Goal: Task Accomplishment & Management: Manage account settings

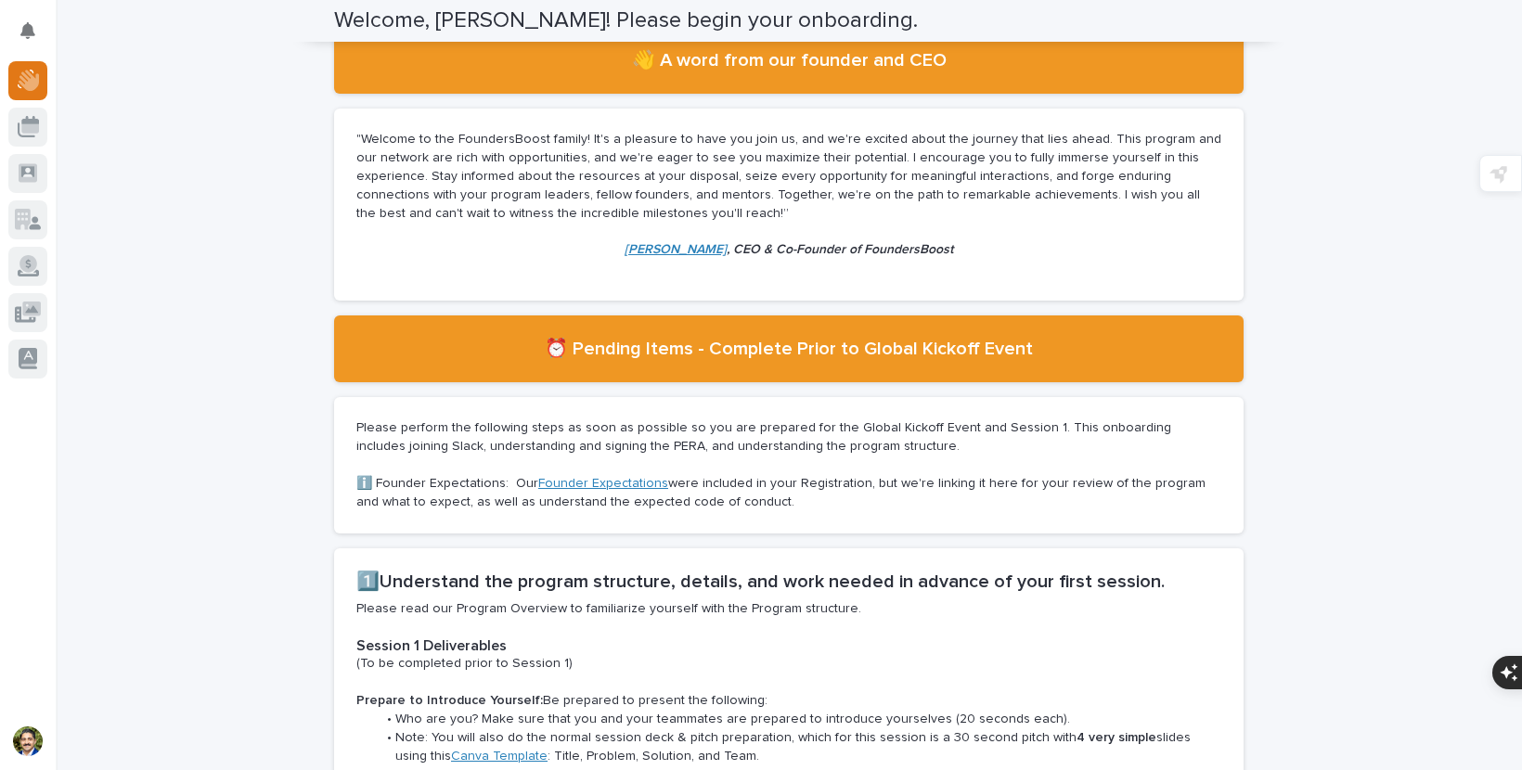
scroll to position [155, 0]
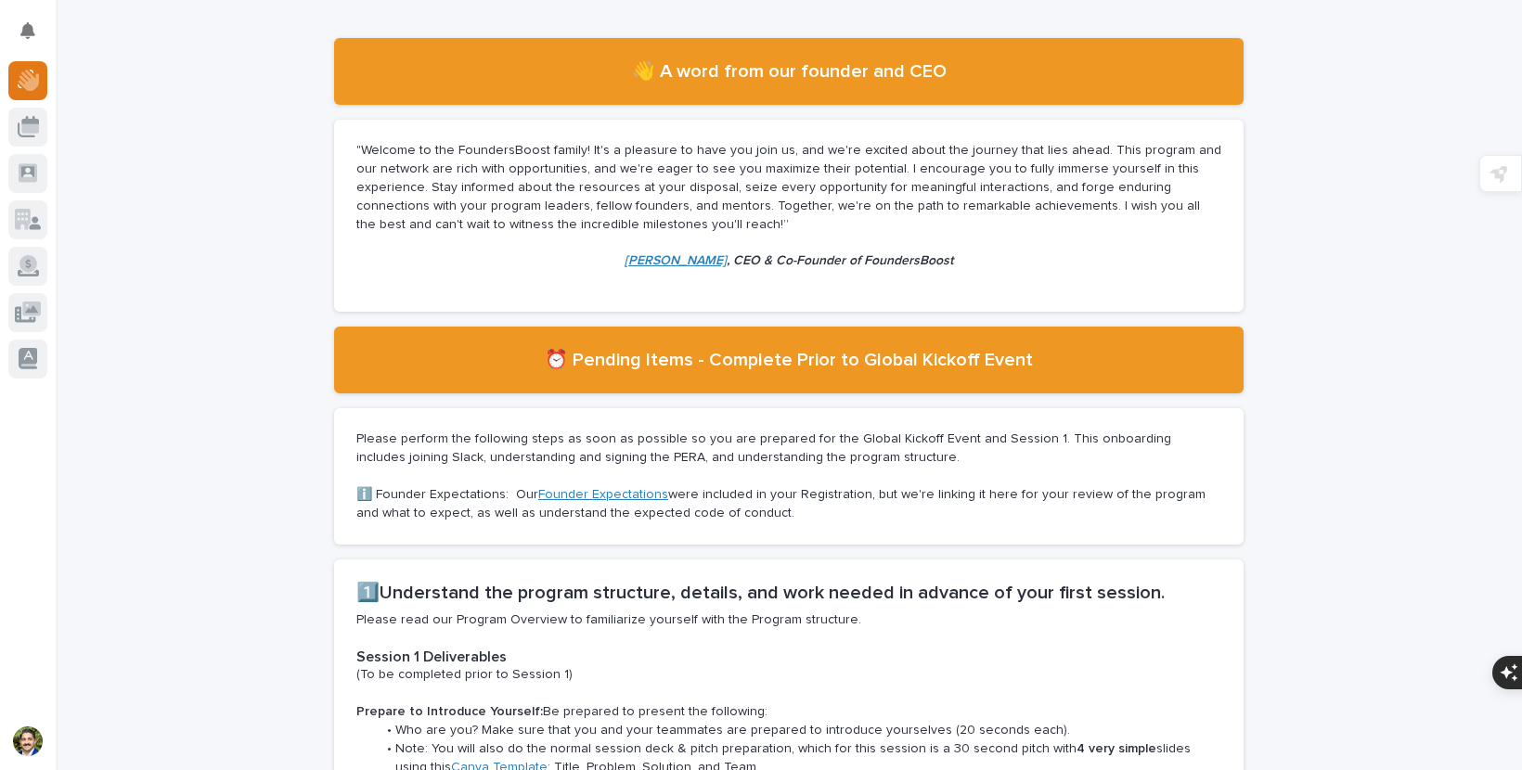
click at [521, 385] on section "⏰ Pending Items - Complete Prior to Global Kickoff Event" at bounding box center [788, 360] width 909 height 67
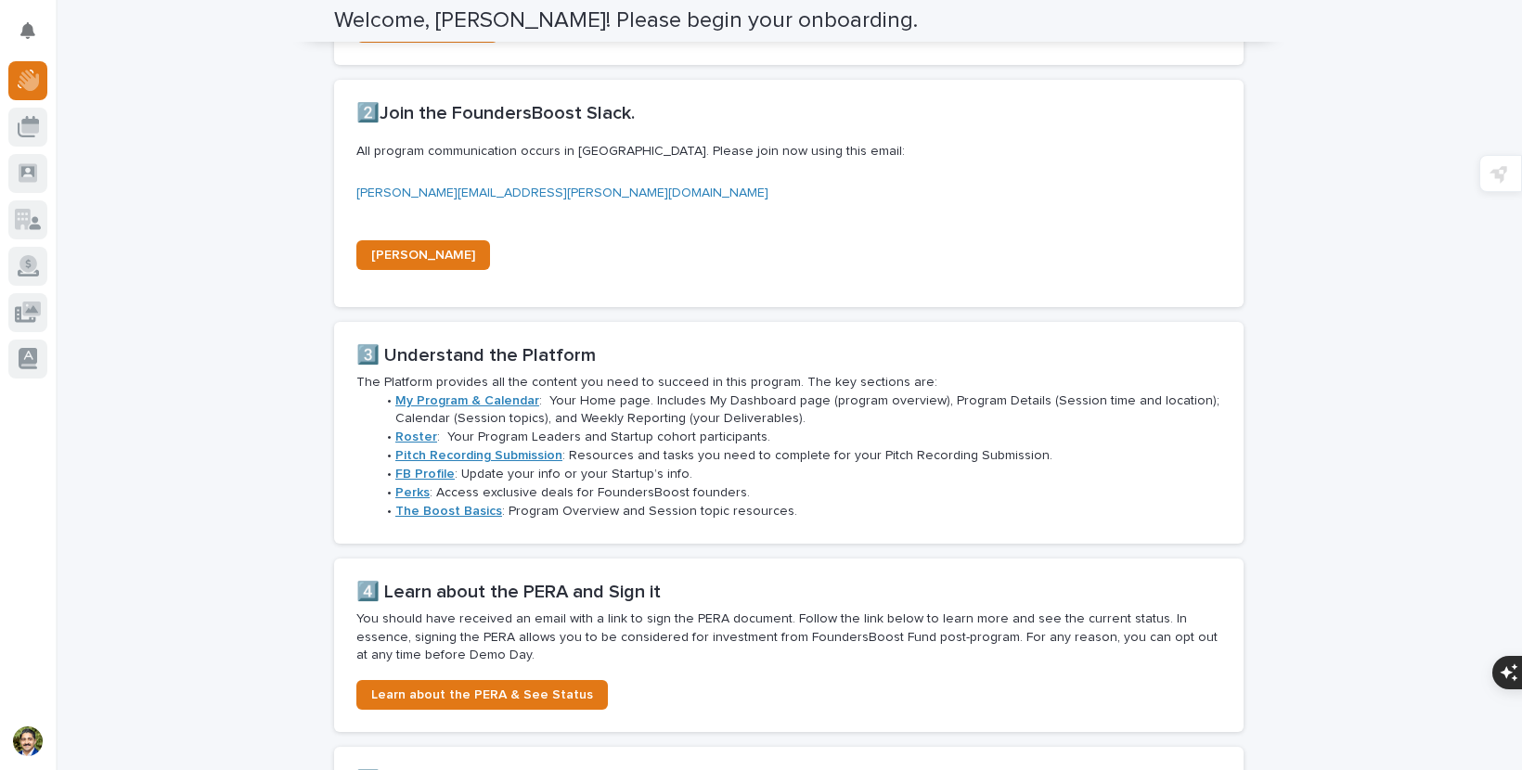
scroll to position [1136, 0]
click at [456, 399] on strong "My Program & Calendar" at bounding box center [467, 401] width 144 height 13
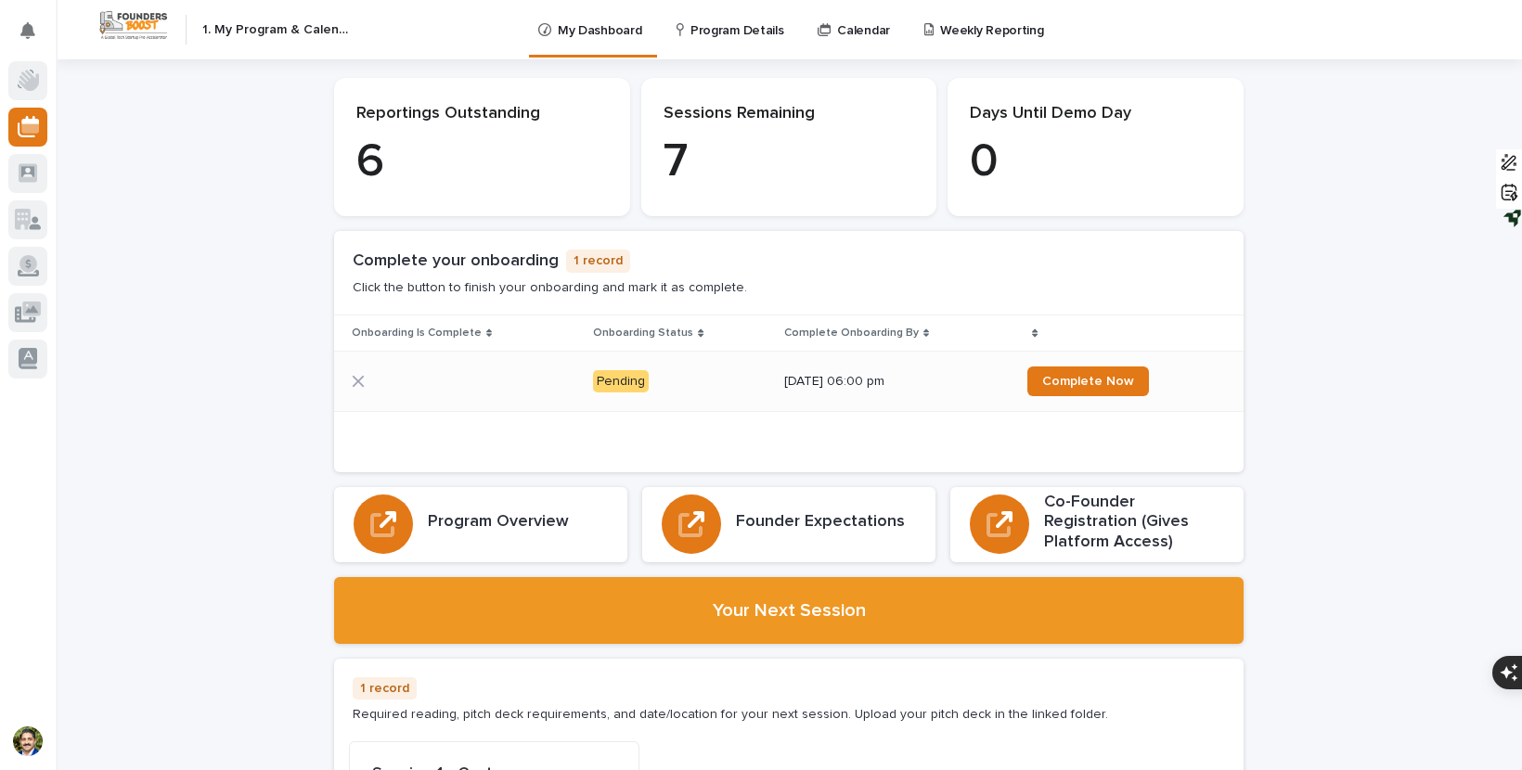
click at [437, 381] on div at bounding box center [410, 381] width 116 height 13
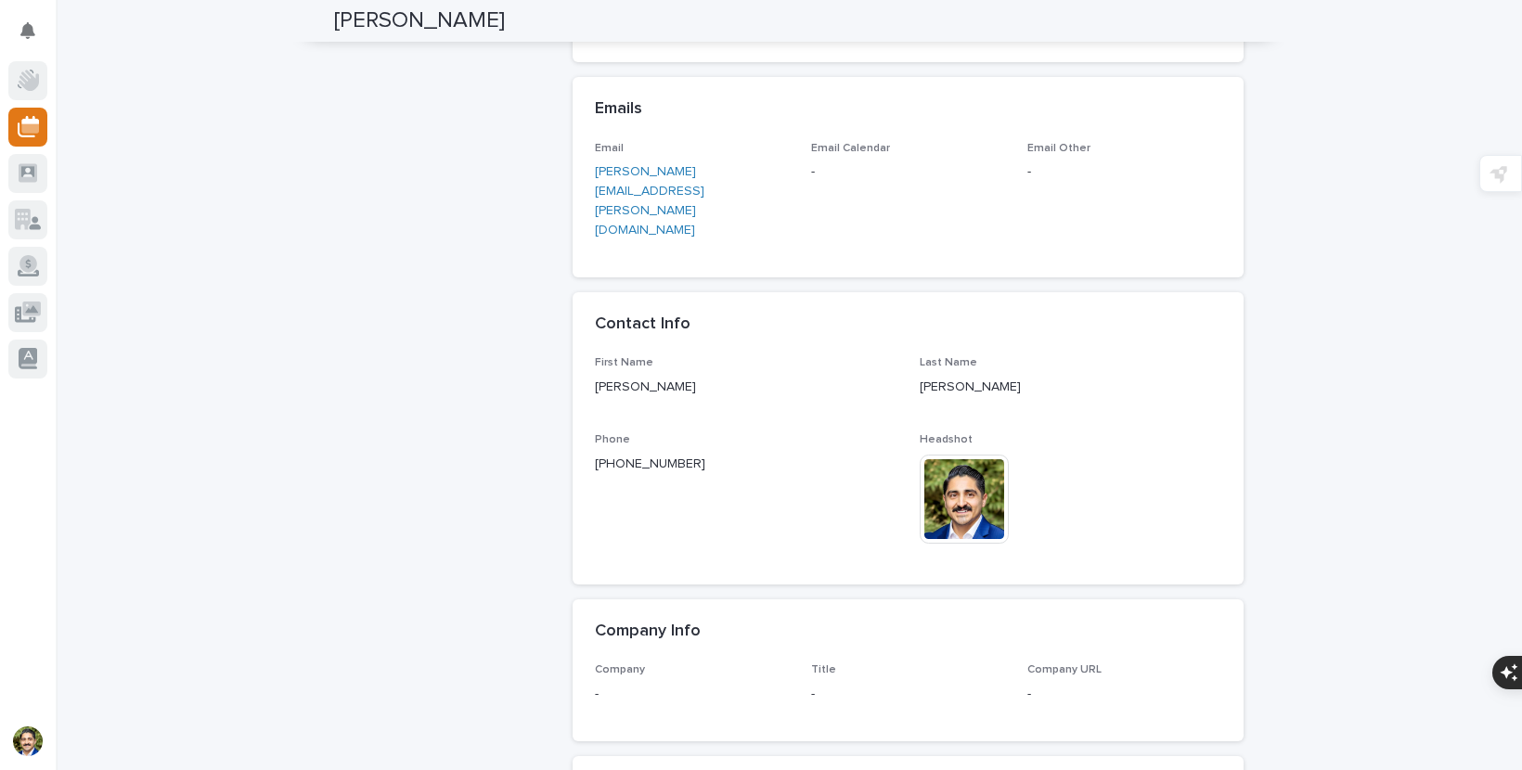
scroll to position [547, 0]
click at [815, 171] on p "-" at bounding box center [908, 170] width 194 height 19
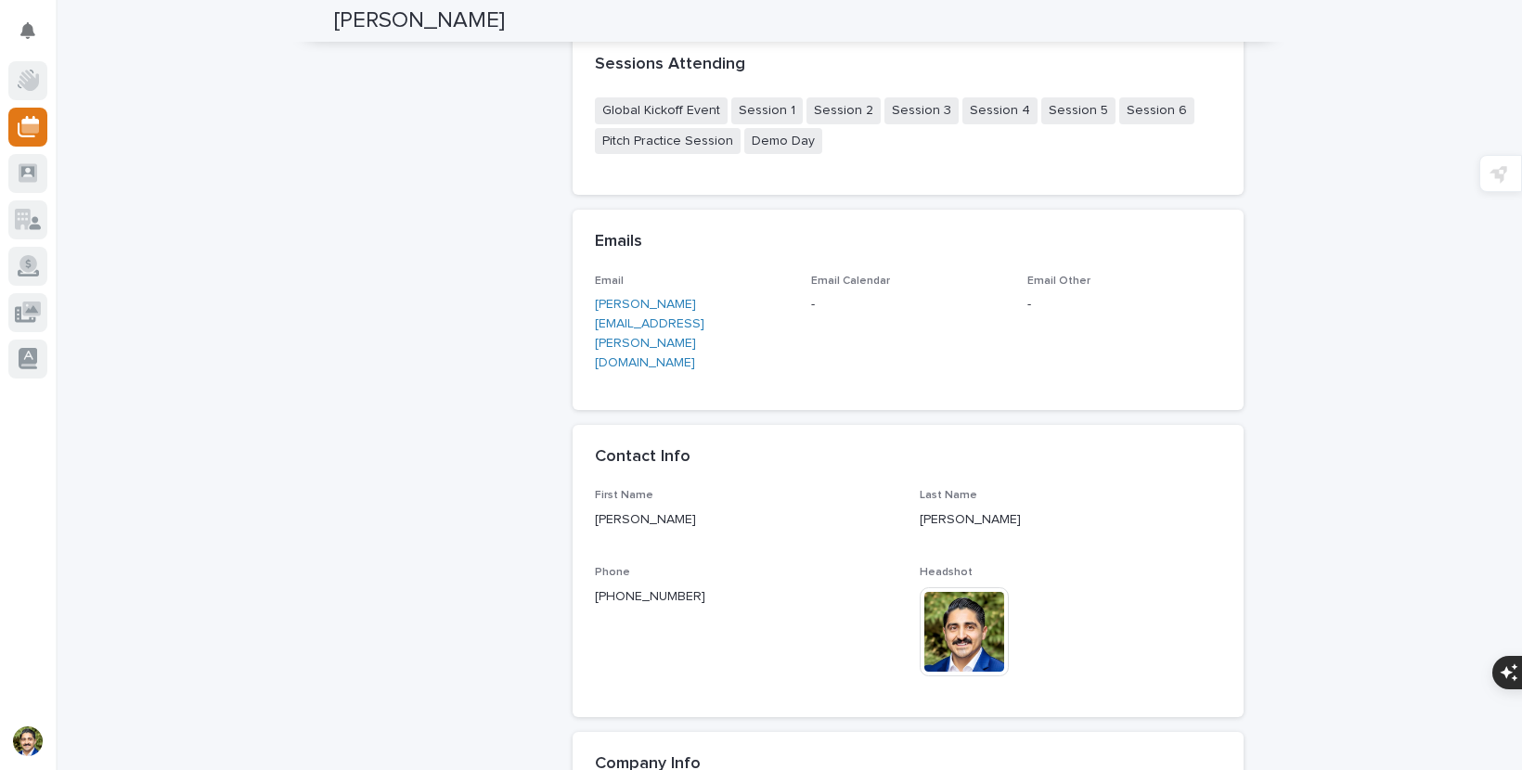
scroll to position [0, 0]
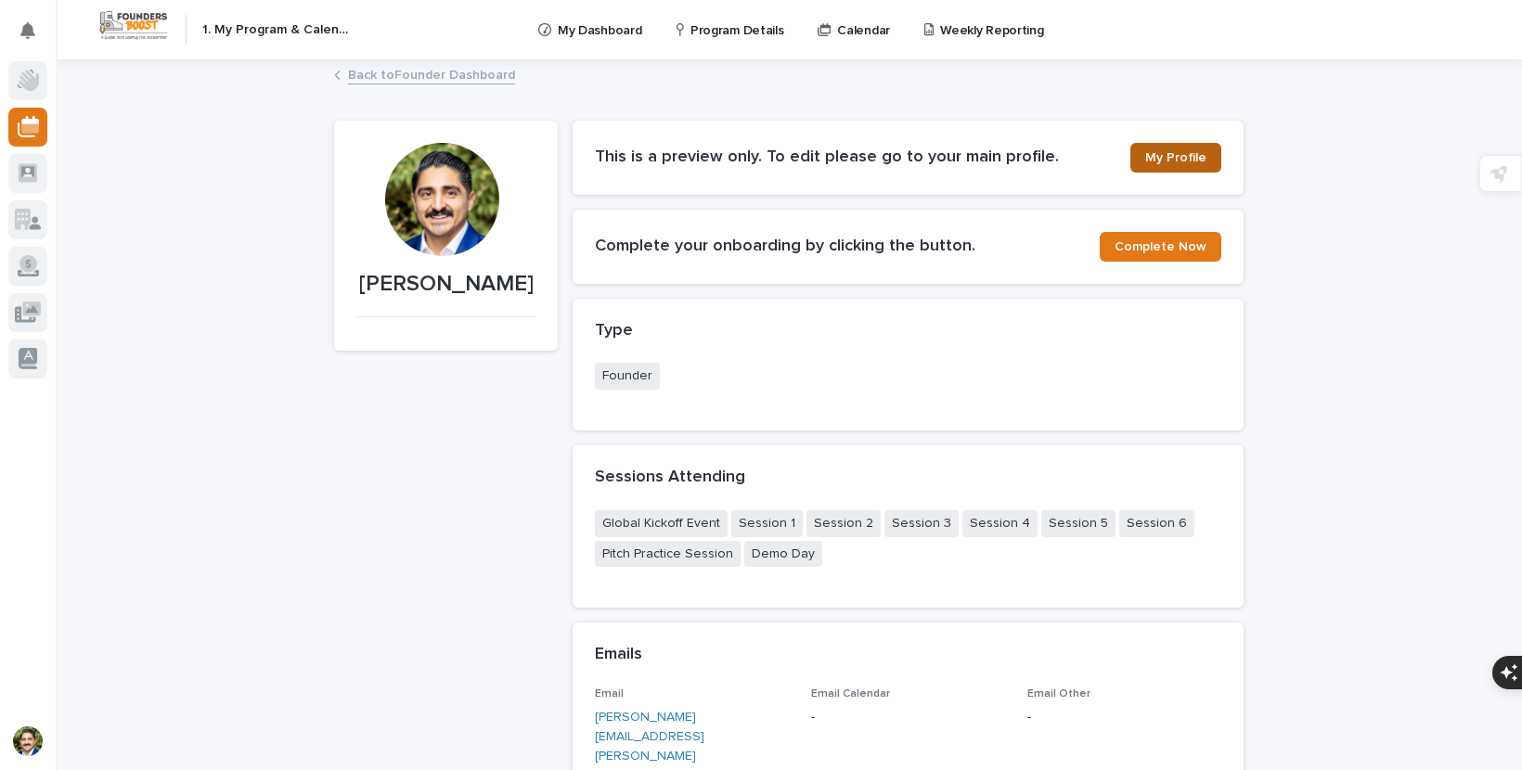
click at [1170, 159] on span "My Profile" at bounding box center [1175, 157] width 61 height 13
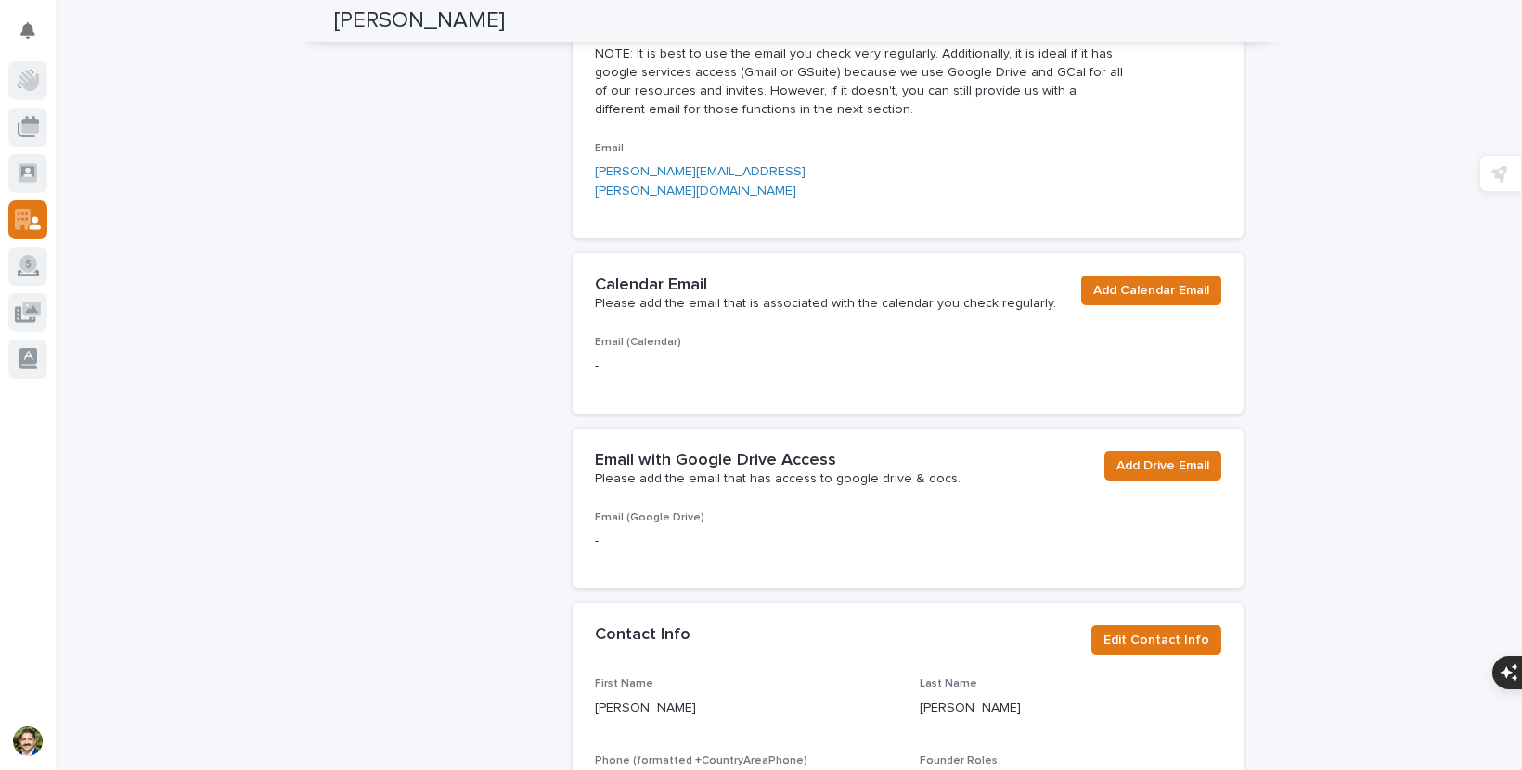
scroll to position [502, 0]
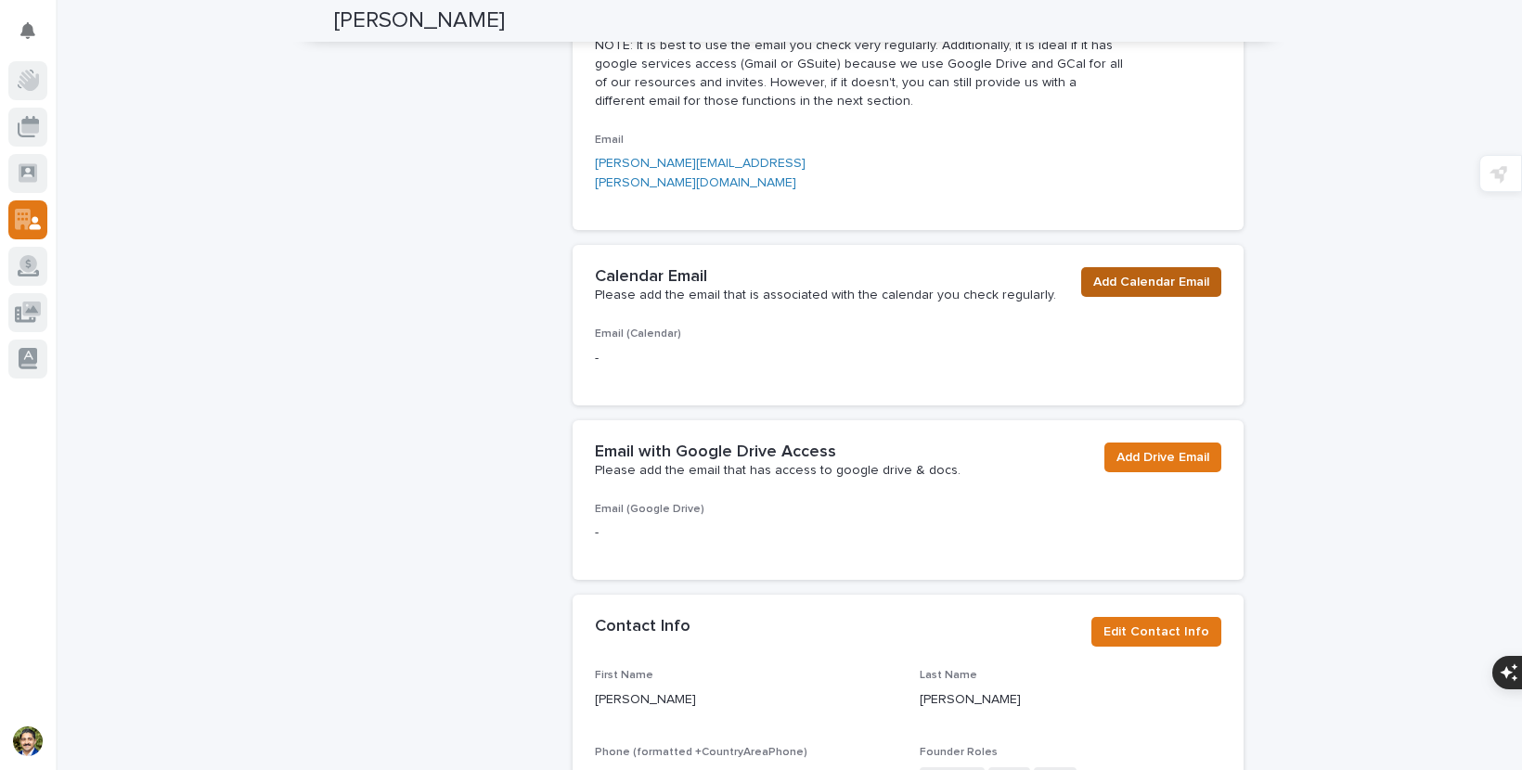
click at [1128, 273] on span "Add Calendar Email" at bounding box center [1151, 282] width 116 height 19
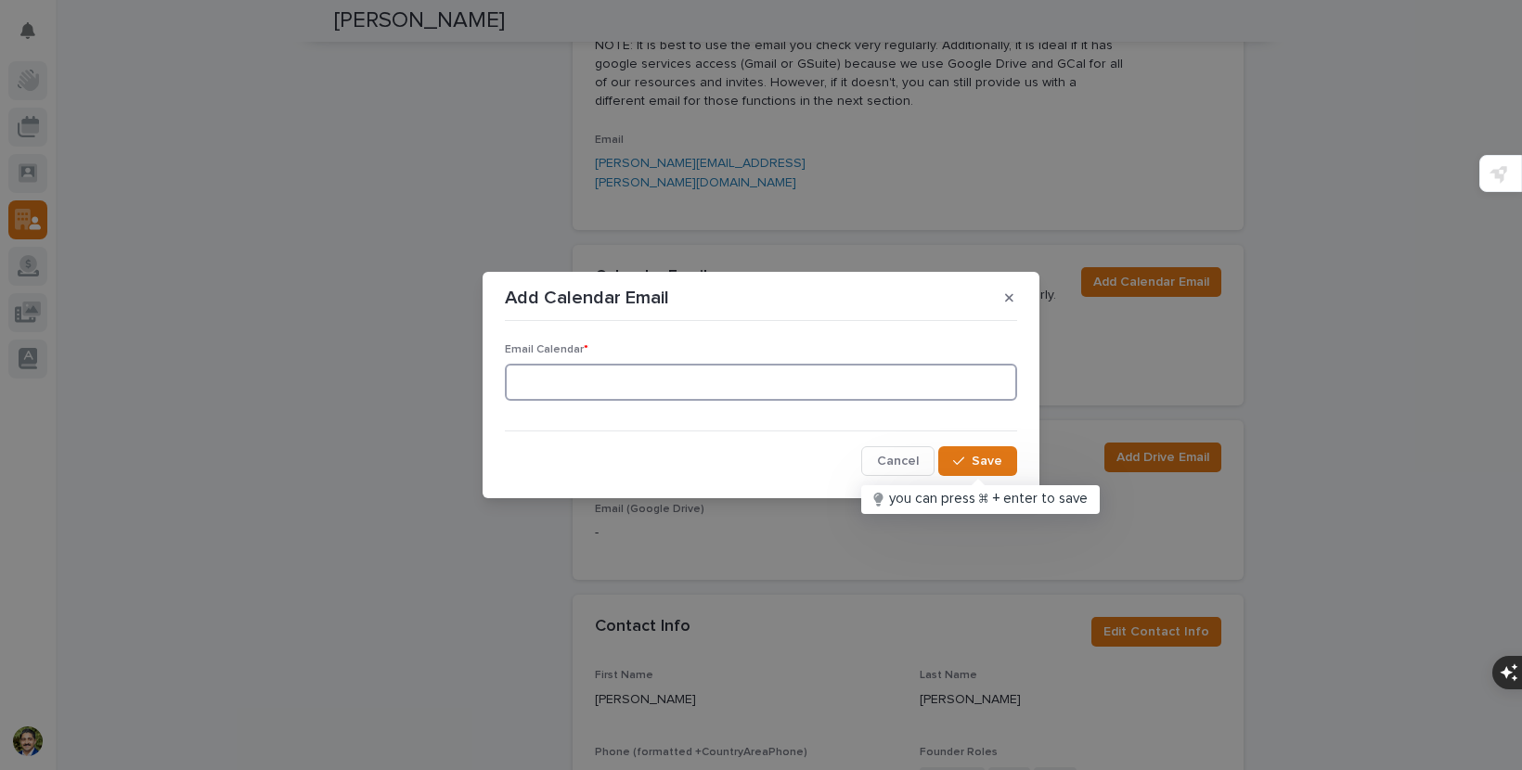
click at [636, 387] on input at bounding box center [761, 382] width 512 height 37
type input "[PERSON_NAME][EMAIL_ADDRESS][PERSON_NAME][DOMAIN_NAME]"
click at [987, 455] on span "Save" at bounding box center [986, 461] width 31 height 13
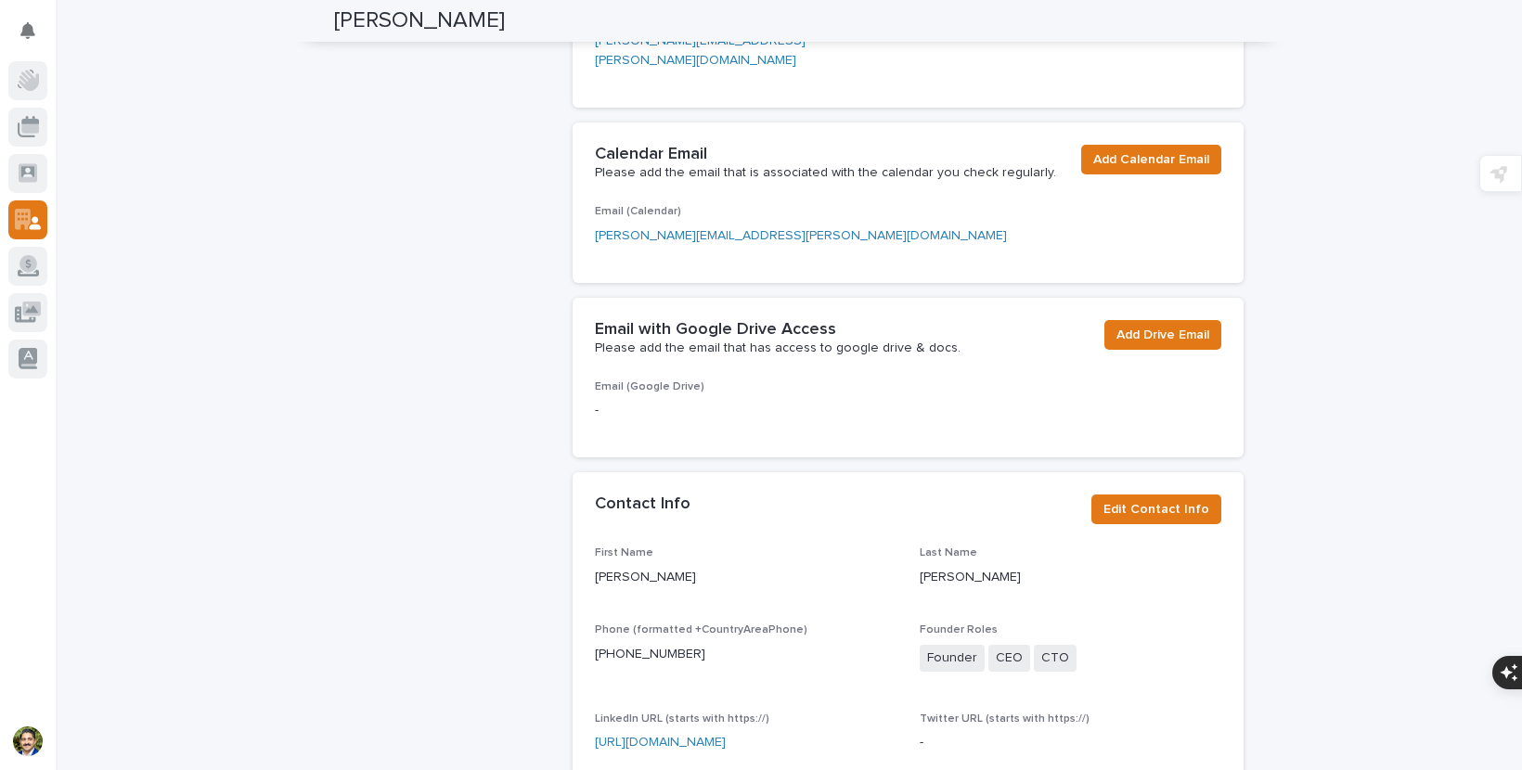
scroll to position [633, 0]
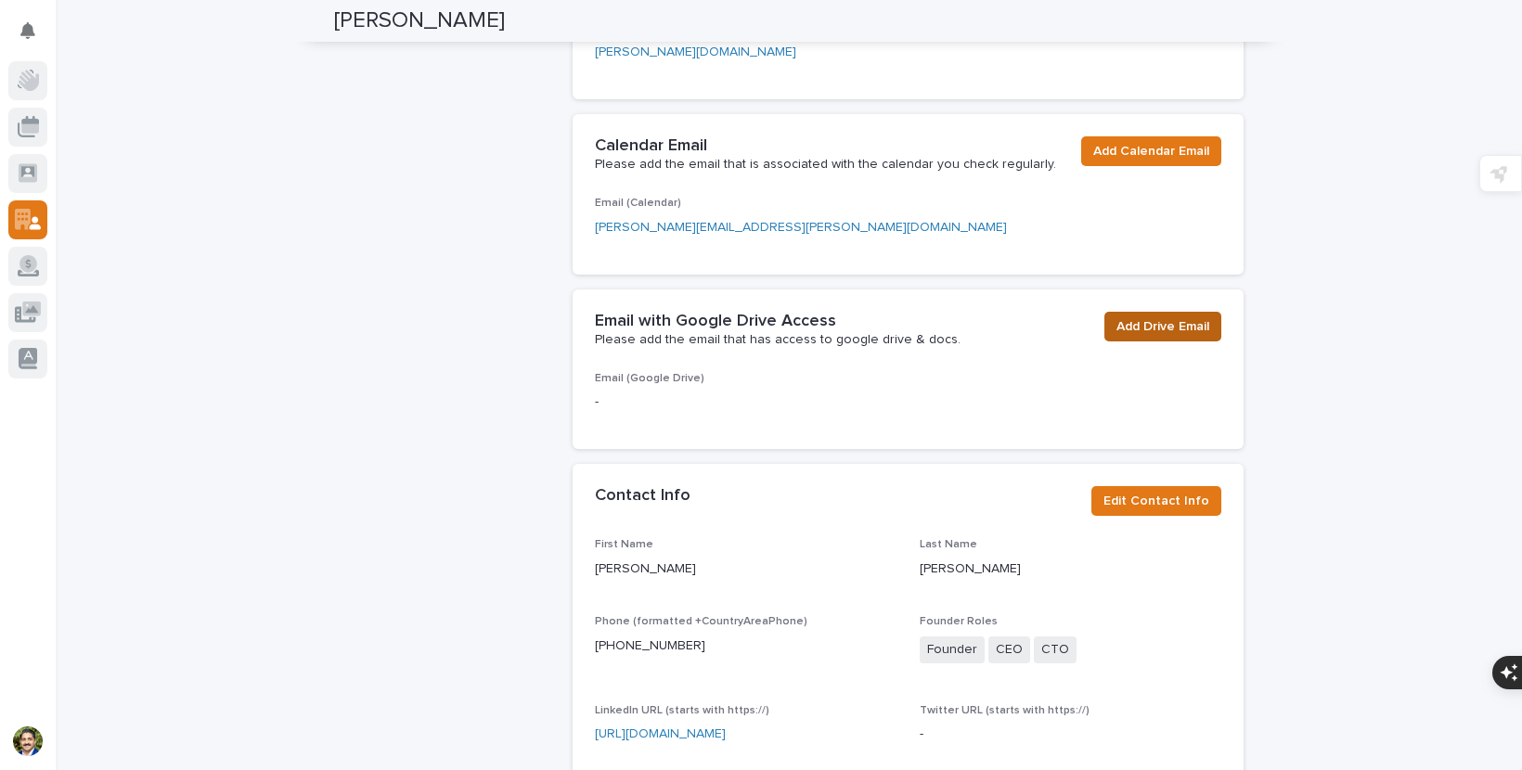
click at [1153, 317] on span "Add Drive Email" at bounding box center [1162, 326] width 93 height 19
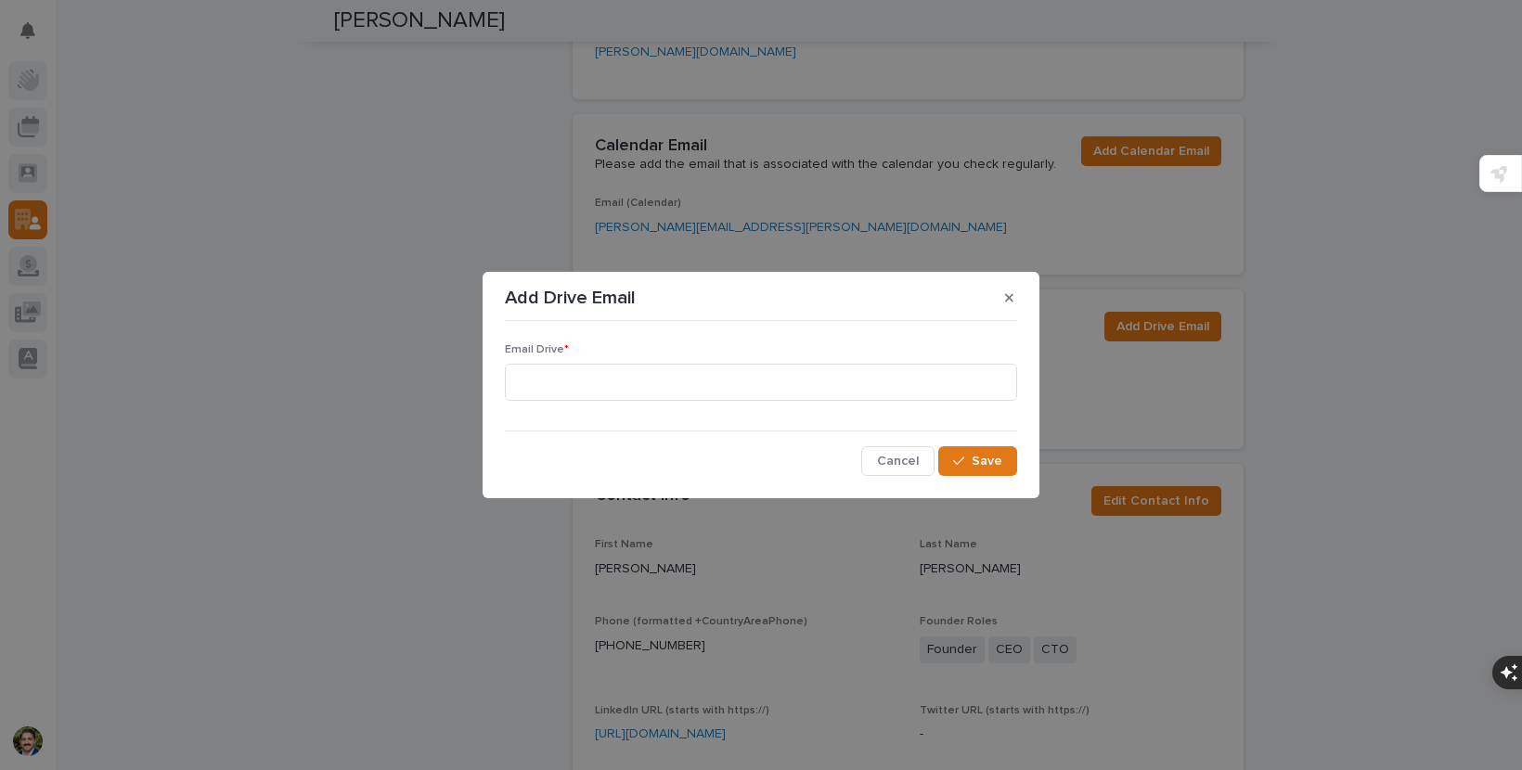
click at [647, 405] on div "Email Drive *" at bounding box center [761, 379] width 512 height 72
click at [647, 396] on input at bounding box center [761, 382] width 512 height 37
type input "[PERSON_NAME][EMAIL_ADDRESS][PERSON_NAME][DOMAIN_NAME]"
click at [981, 464] on span "Save" at bounding box center [986, 461] width 31 height 13
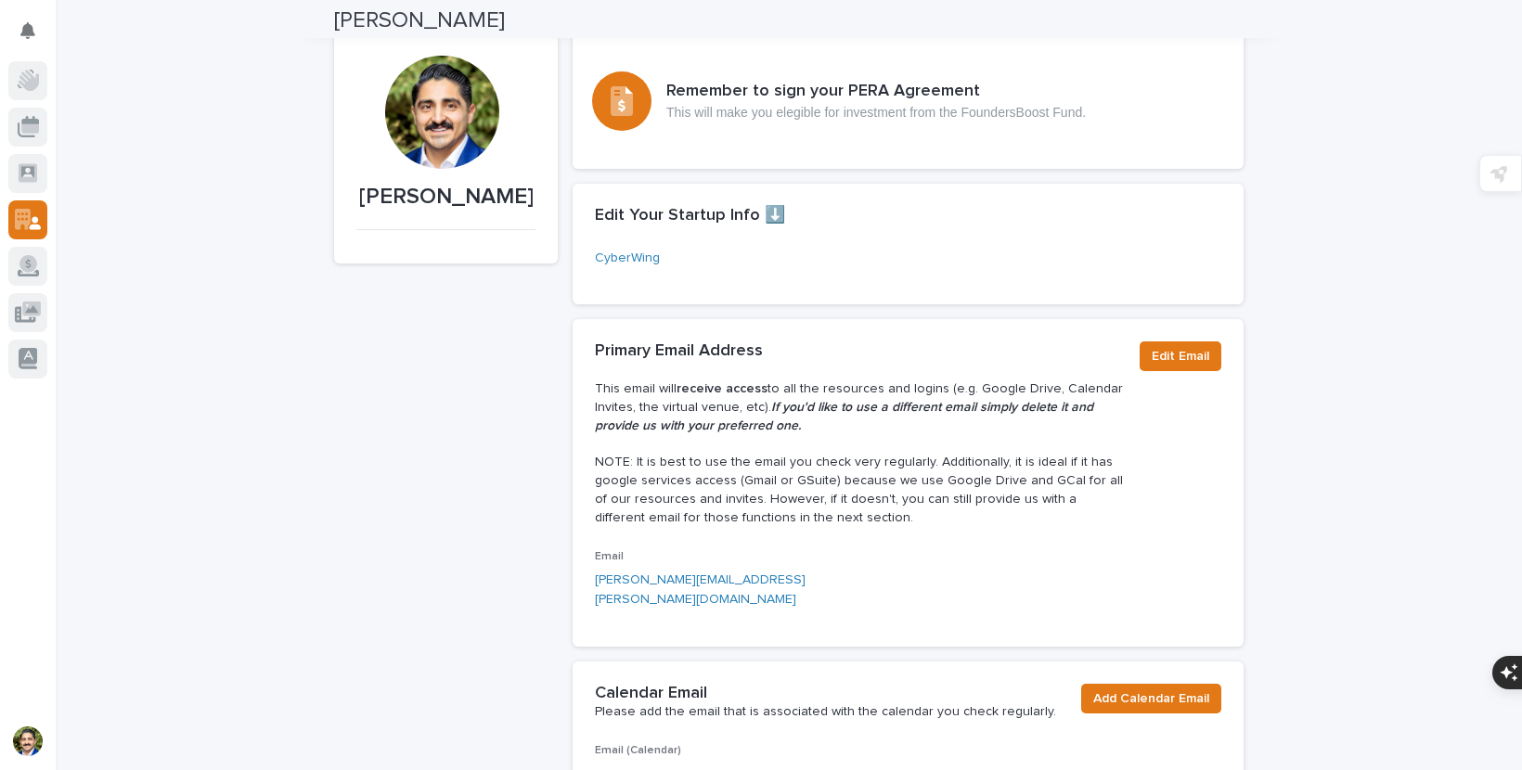
scroll to position [0, 0]
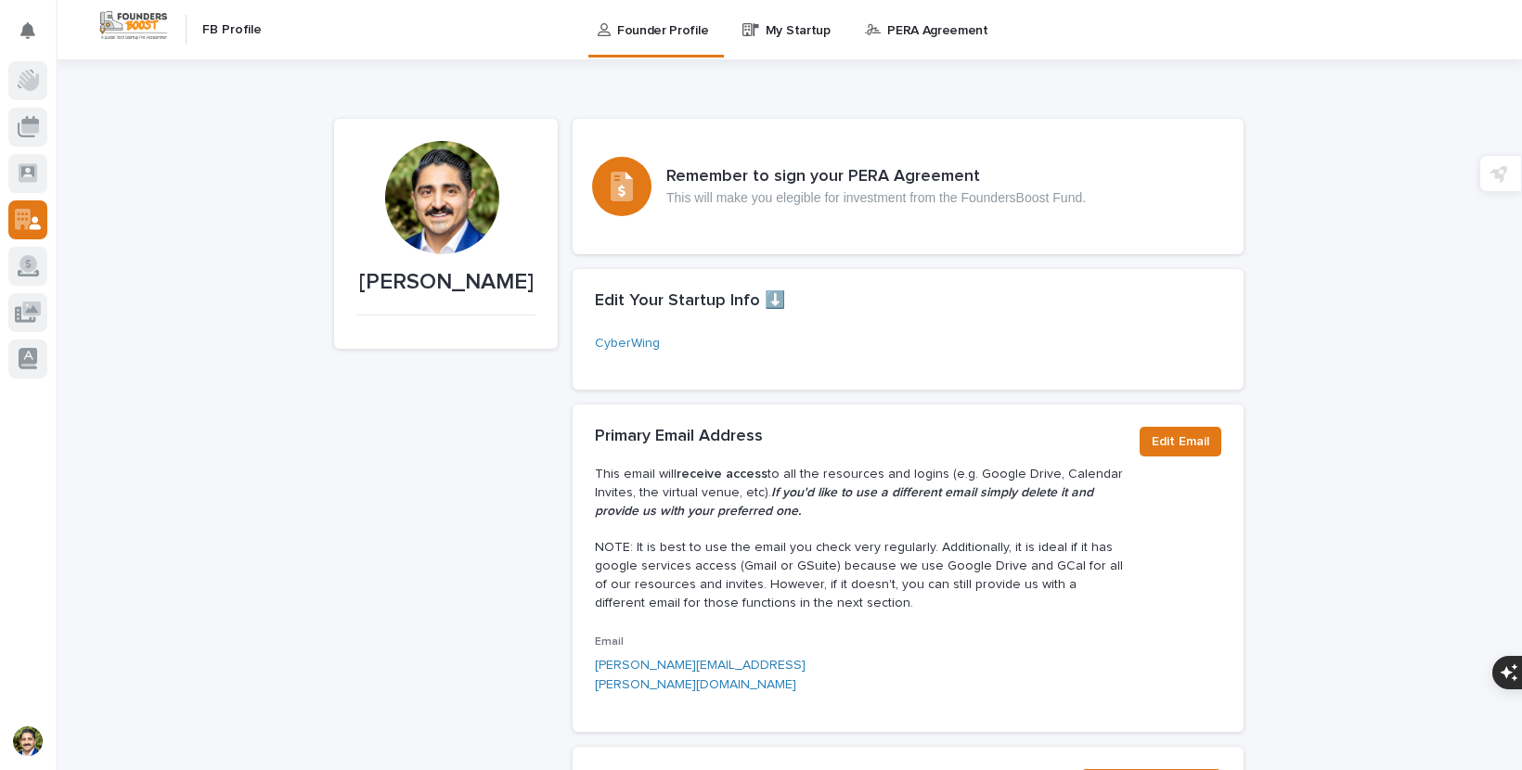
click at [798, 33] on p "My Startup" at bounding box center [798, 19] width 65 height 39
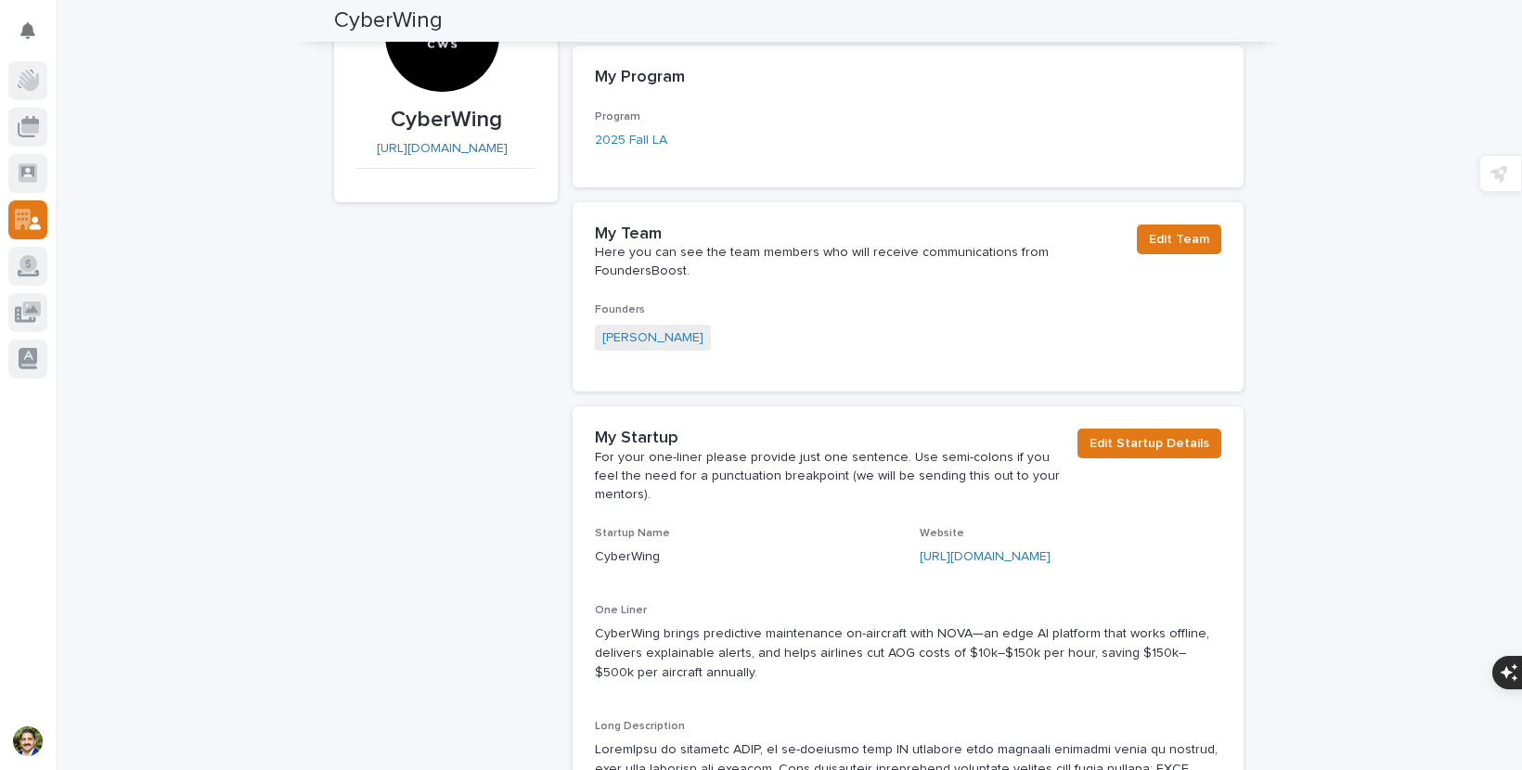
scroll to position [75, 0]
